Goal: Task Accomplishment & Management: Use online tool/utility

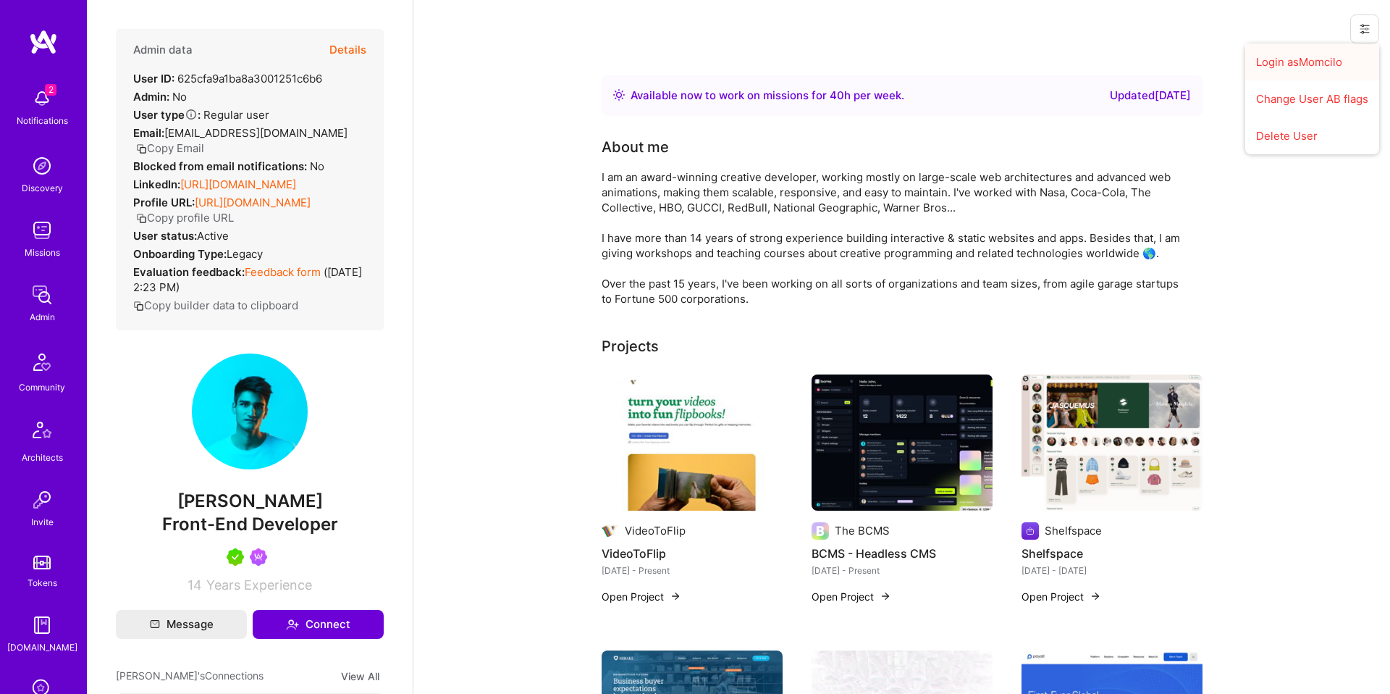
click at [1329, 62] on button "Login as Momcilo" at bounding box center [1312, 61] width 134 height 37
